Goal: Task Accomplishment & Management: Manage account settings

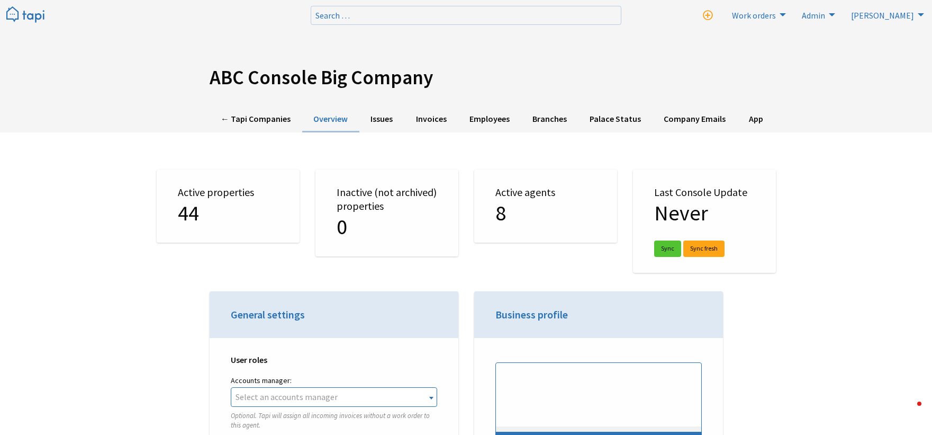
select select "TAPI"
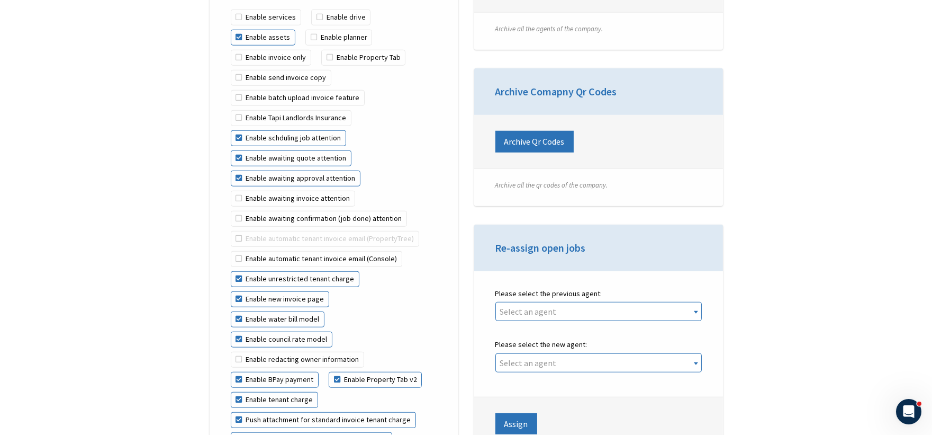
scroll to position [2119, 0]
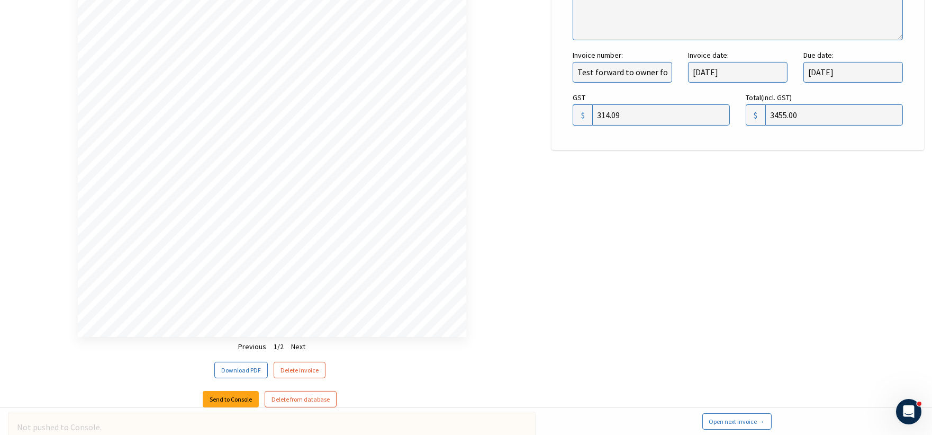
scroll to position [684, 0]
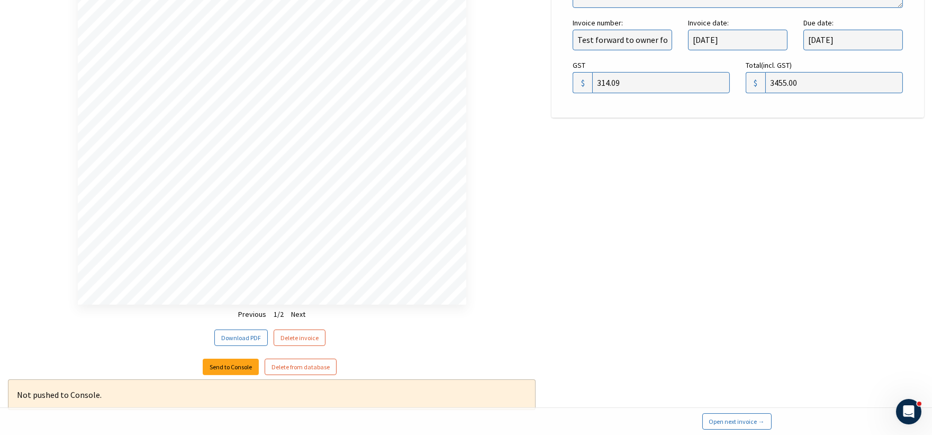
scroll to position [684, 0]
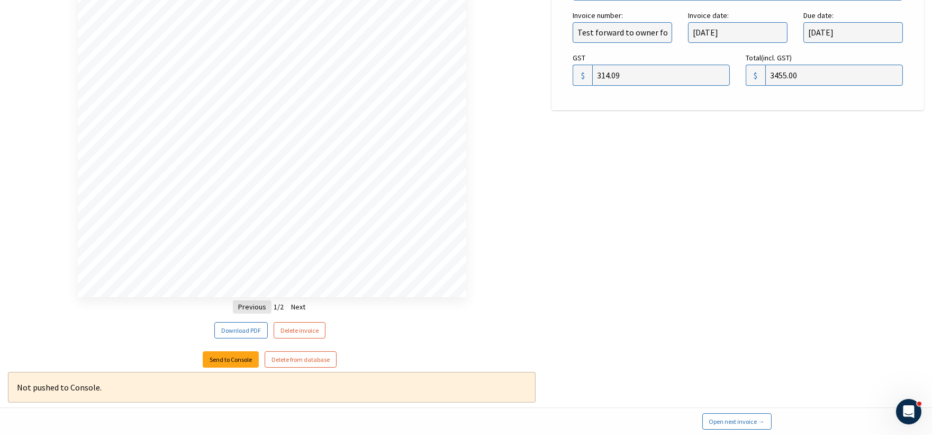
scroll to position [684, 0]
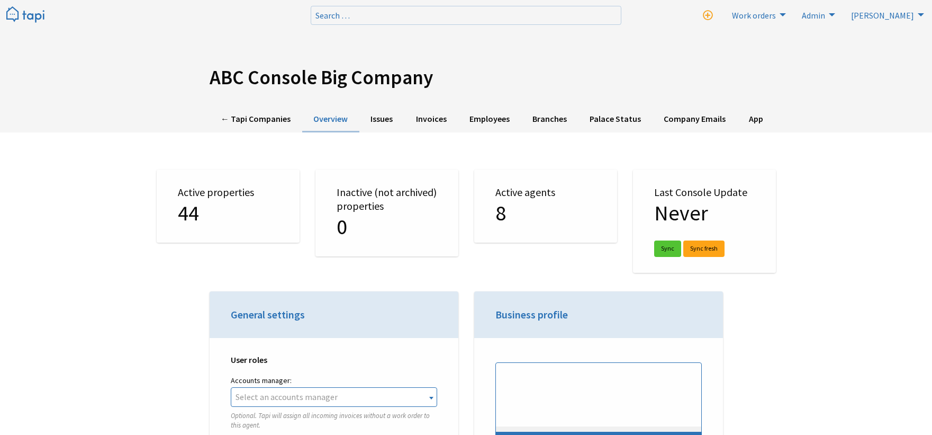
select select "TAPI"
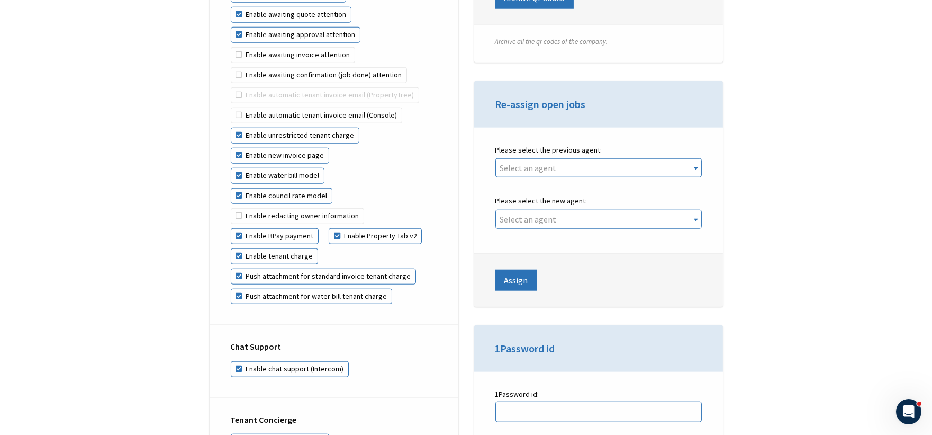
scroll to position [2295, 0]
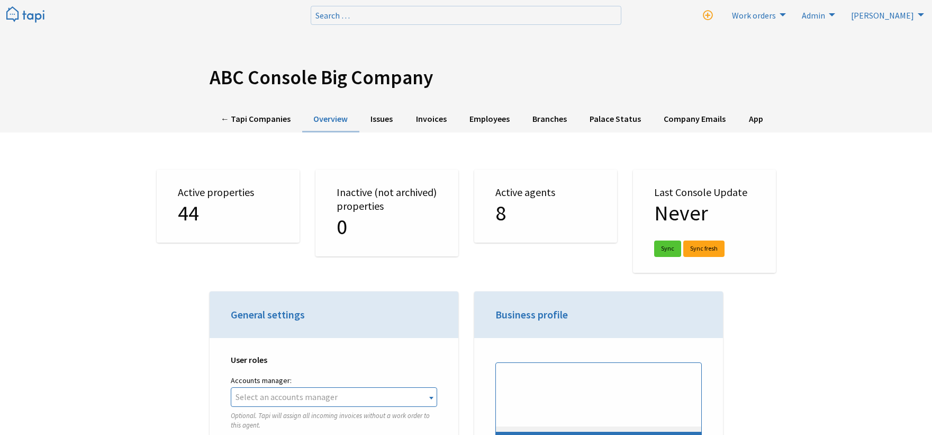
select select "TAPI"
drag, startPoint x: 690, startPoint y: 186, endPoint x: 692, endPoint y: -14, distance: 200.7
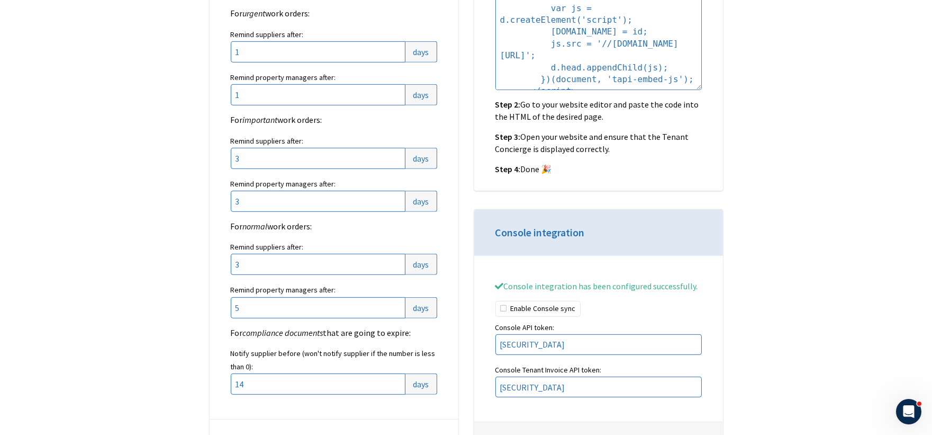
drag, startPoint x: 676, startPoint y: 83, endPoint x: 658, endPoint y: 268, distance: 186.2
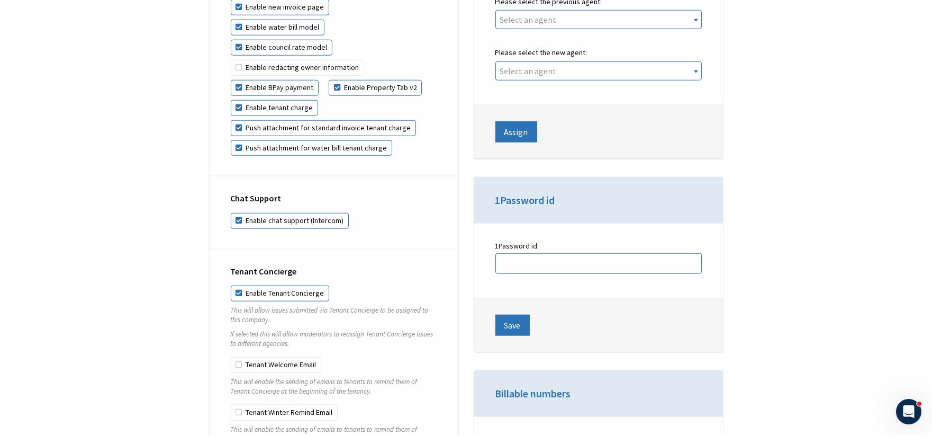
scroll to position [2439, 0]
